Goal: Task Accomplishment & Management: Manage account settings

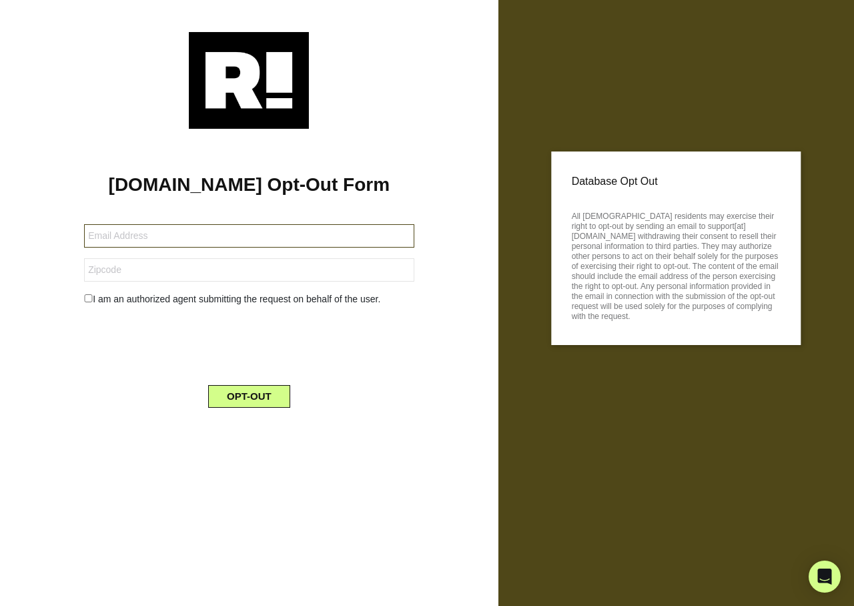
type input "[EMAIL_ADDRESS][DOMAIN_NAME]"
type input "50009"
type input "rikofelice@gmail.com"
type input "50009"
